Goal: Task Accomplishment & Management: Manage account settings

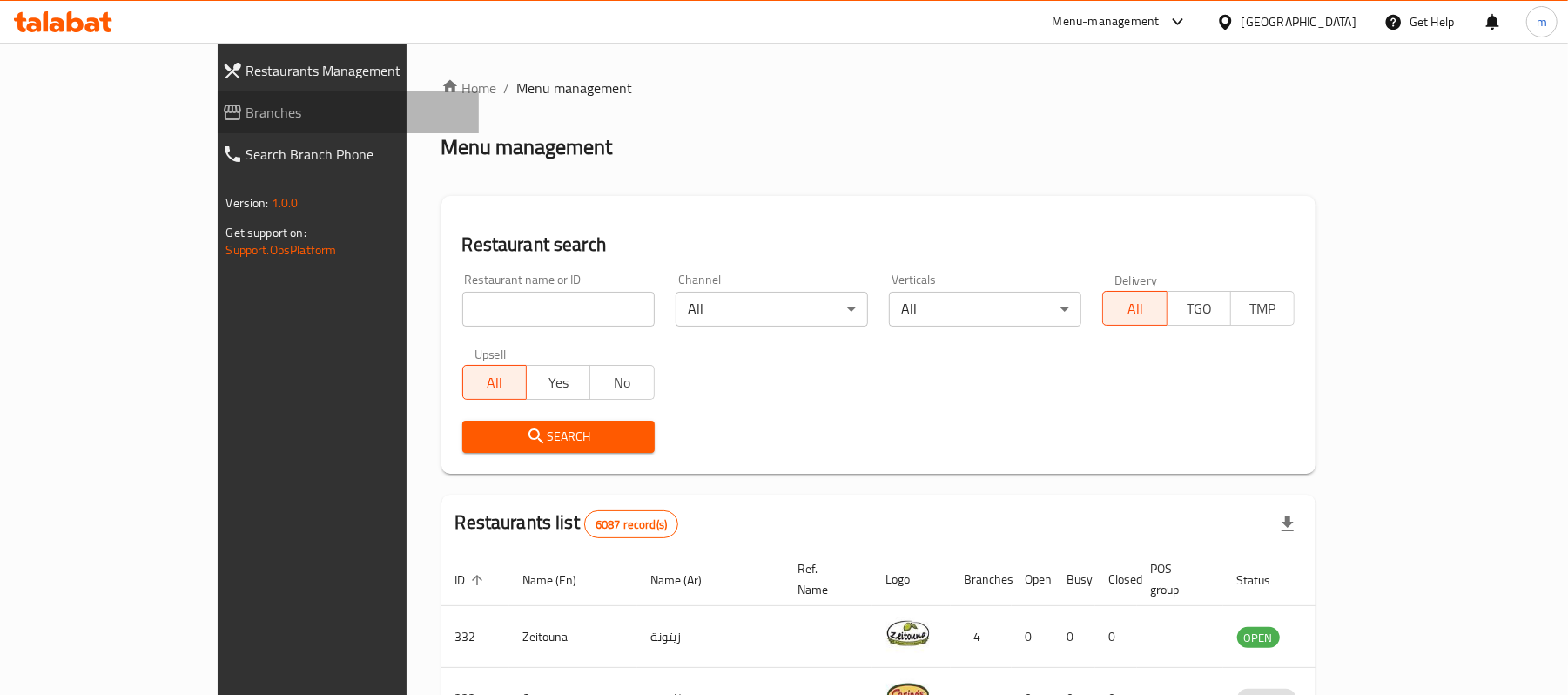
click at [246, 111] on span "Branches" at bounding box center [356, 112] width 219 height 21
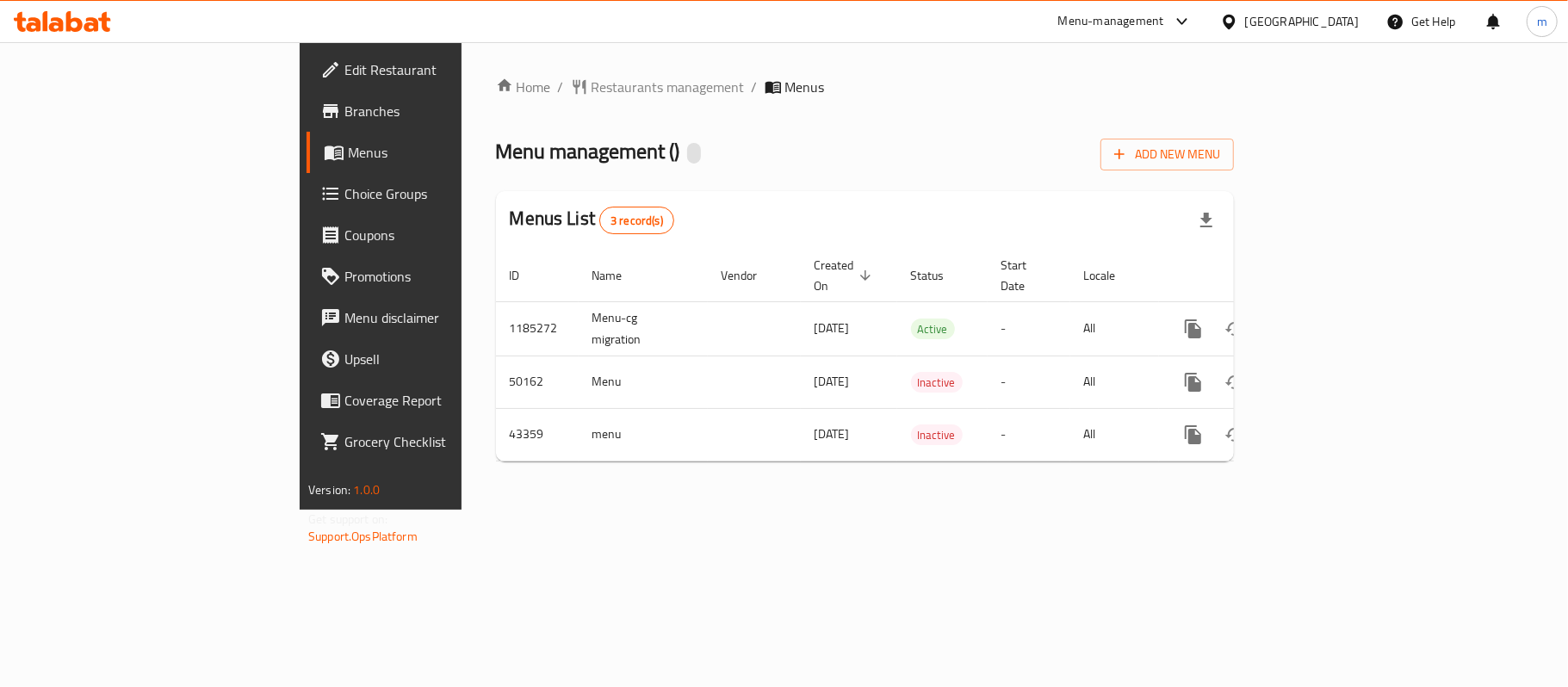
click at [345, 190] on span "Choice Groups" at bounding box center [445, 194] width 203 height 20
